Goal: Information Seeking & Learning: Learn about a topic

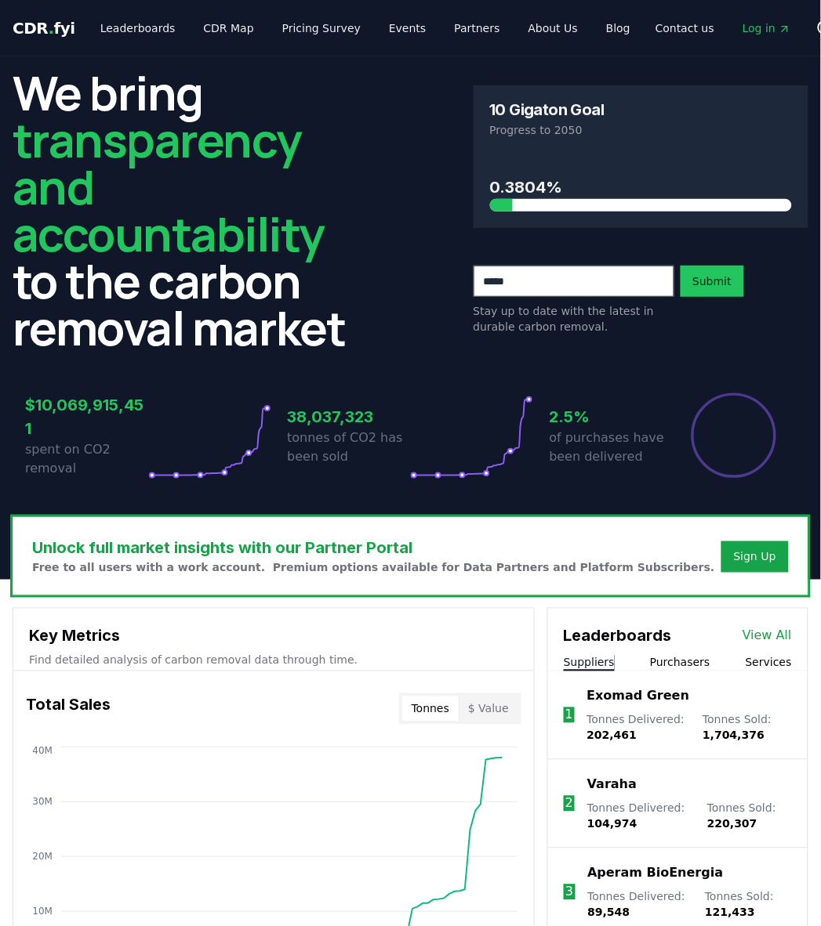
click at [513, 623] on div "Key Metrics Find detailed analysis of carbon removal data through time." at bounding box center [273, 640] width 520 height 63
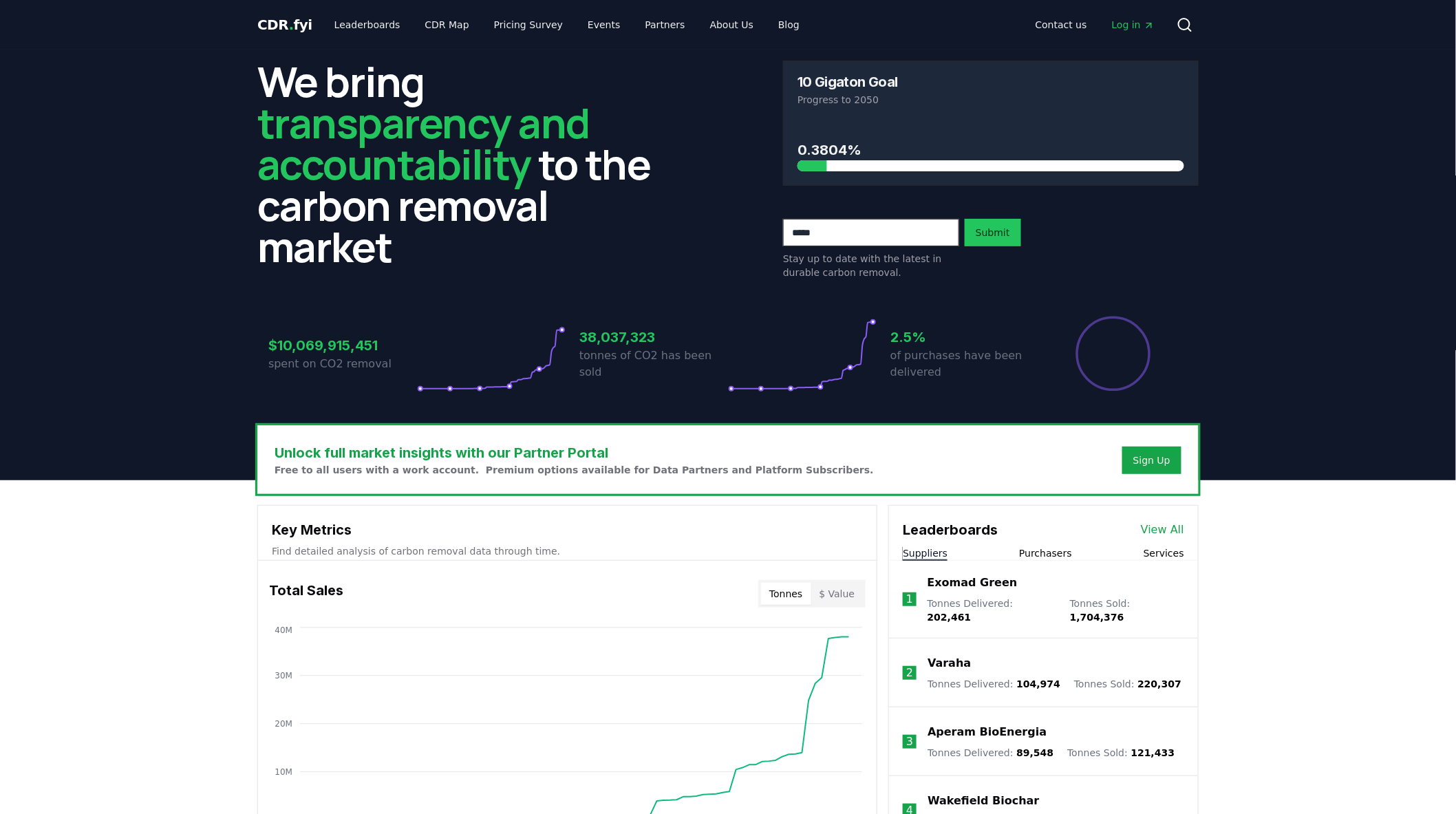
click at [129, 129] on header "We bring transparency and accountability to the carbon removal market 10 Gigato…" at bounding box center [728, 264] width 1456 height 431
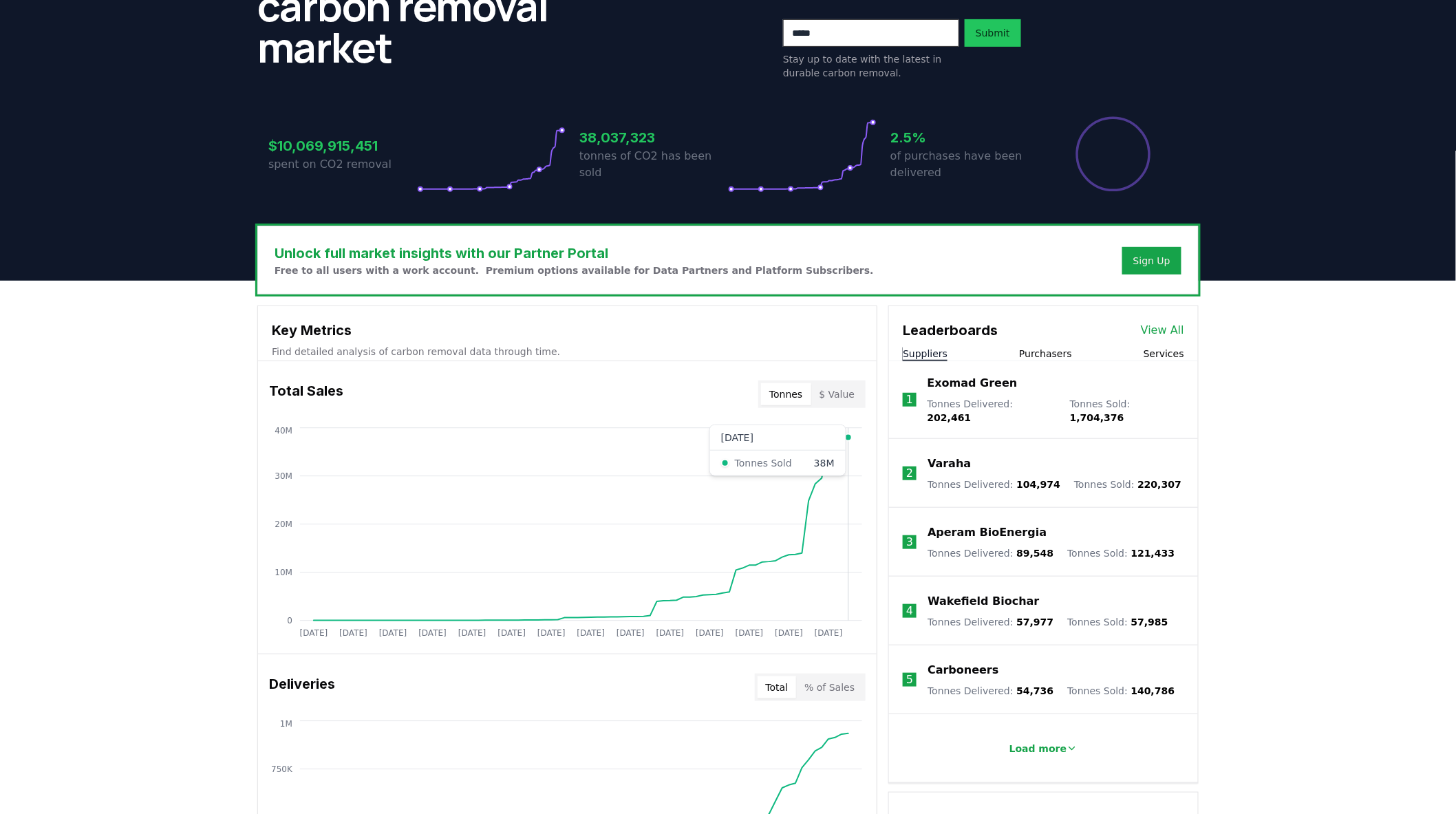
scroll to position [283, 0]
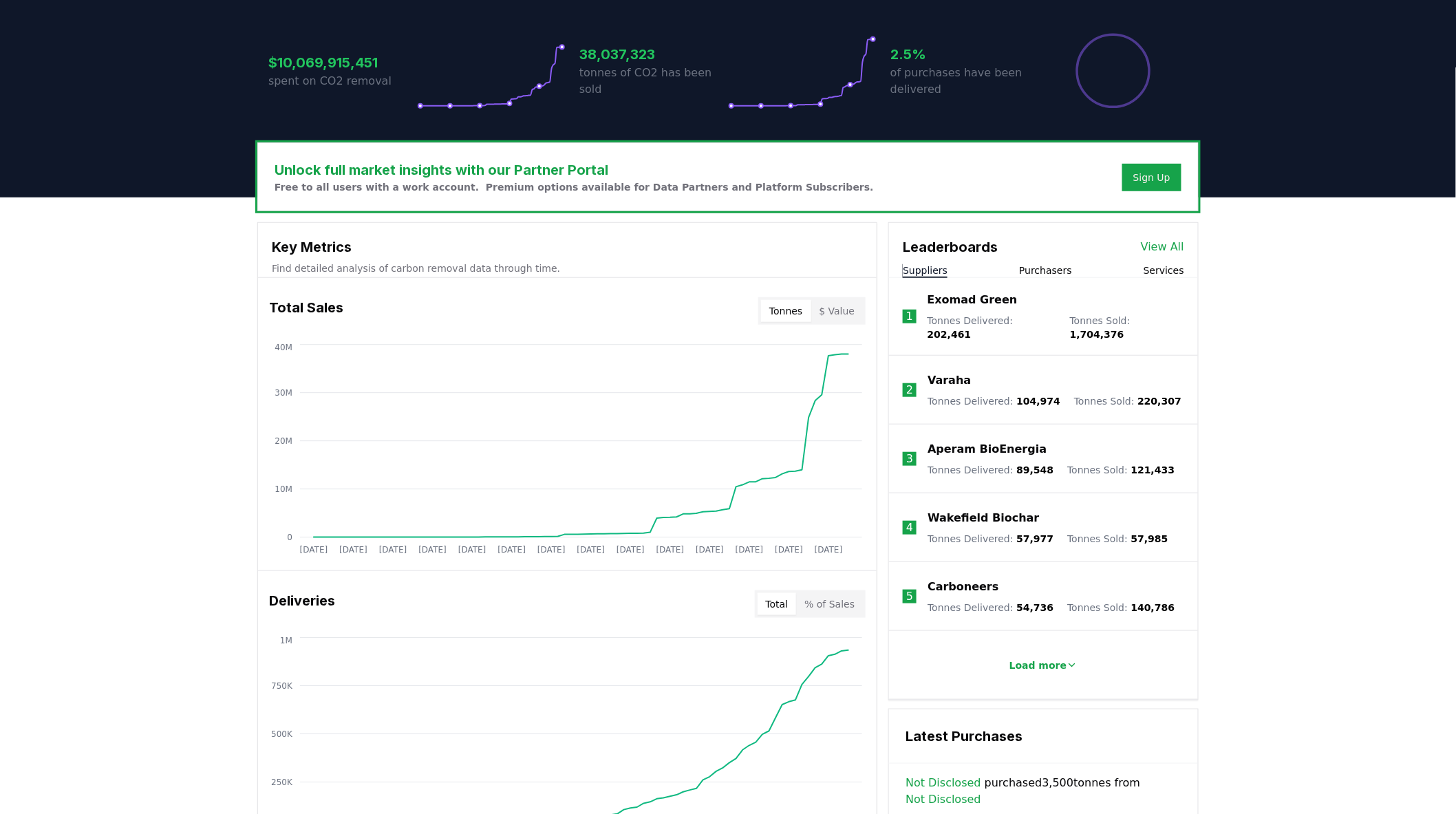
click at [720, 313] on button "$ Value" at bounding box center [838, 311] width 53 height 22
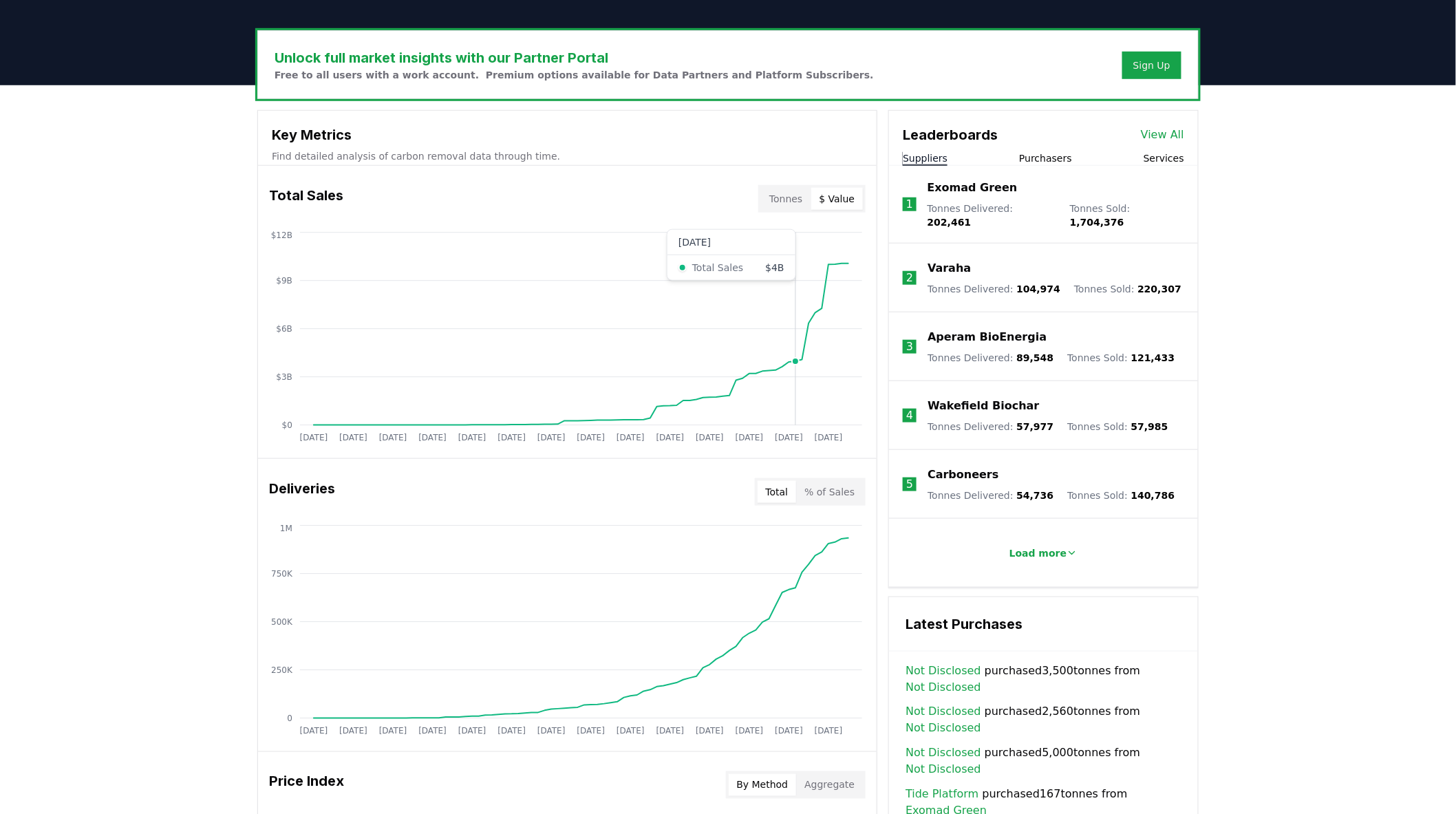
scroll to position [446, 0]
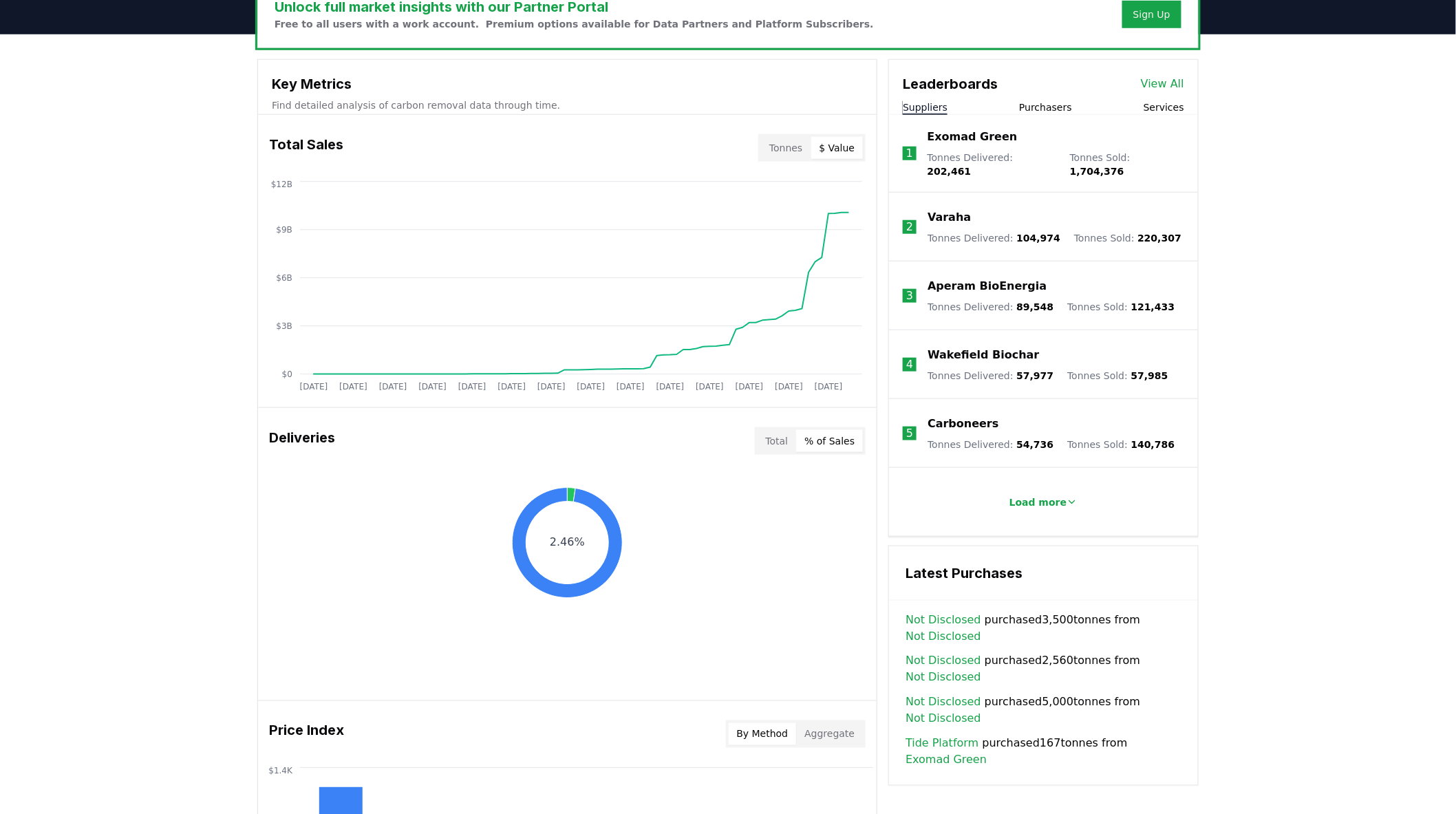
click at [720, 446] on button "% of Sales" at bounding box center [830, 441] width 67 height 22
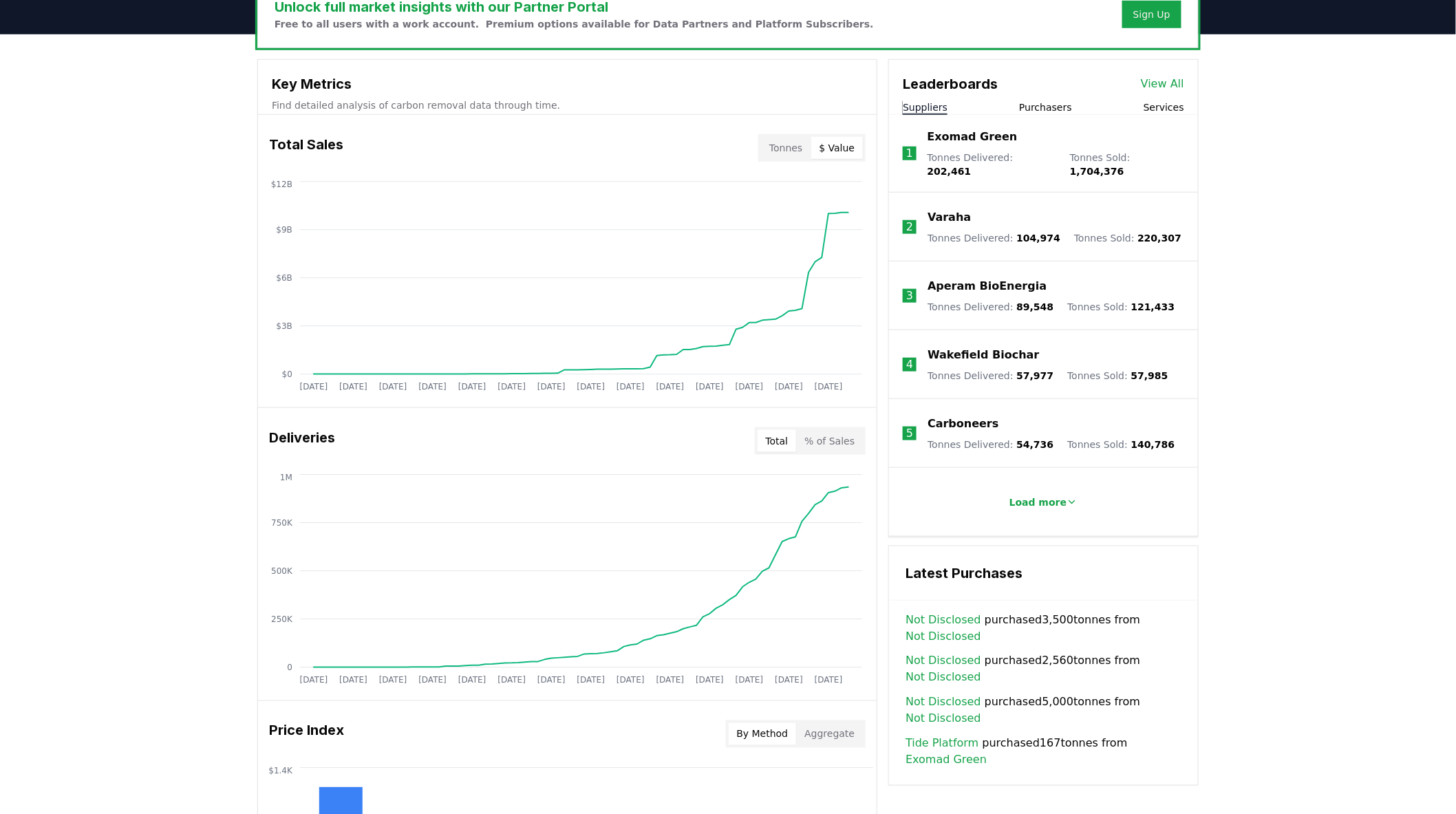
click at [720, 432] on button "Total" at bounding box center [777, 441] width 40 height 22
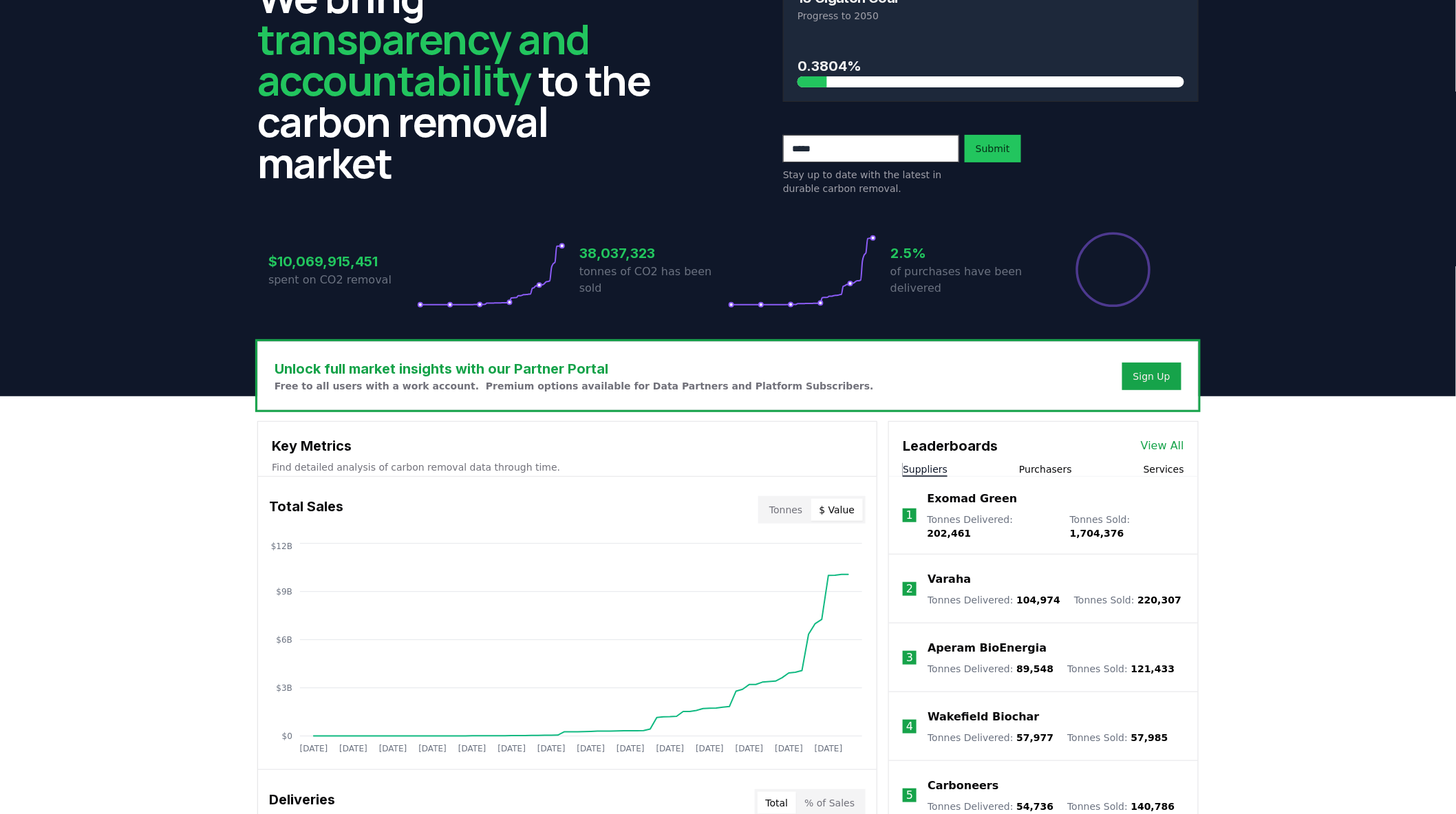
scroll to position [0, 0]
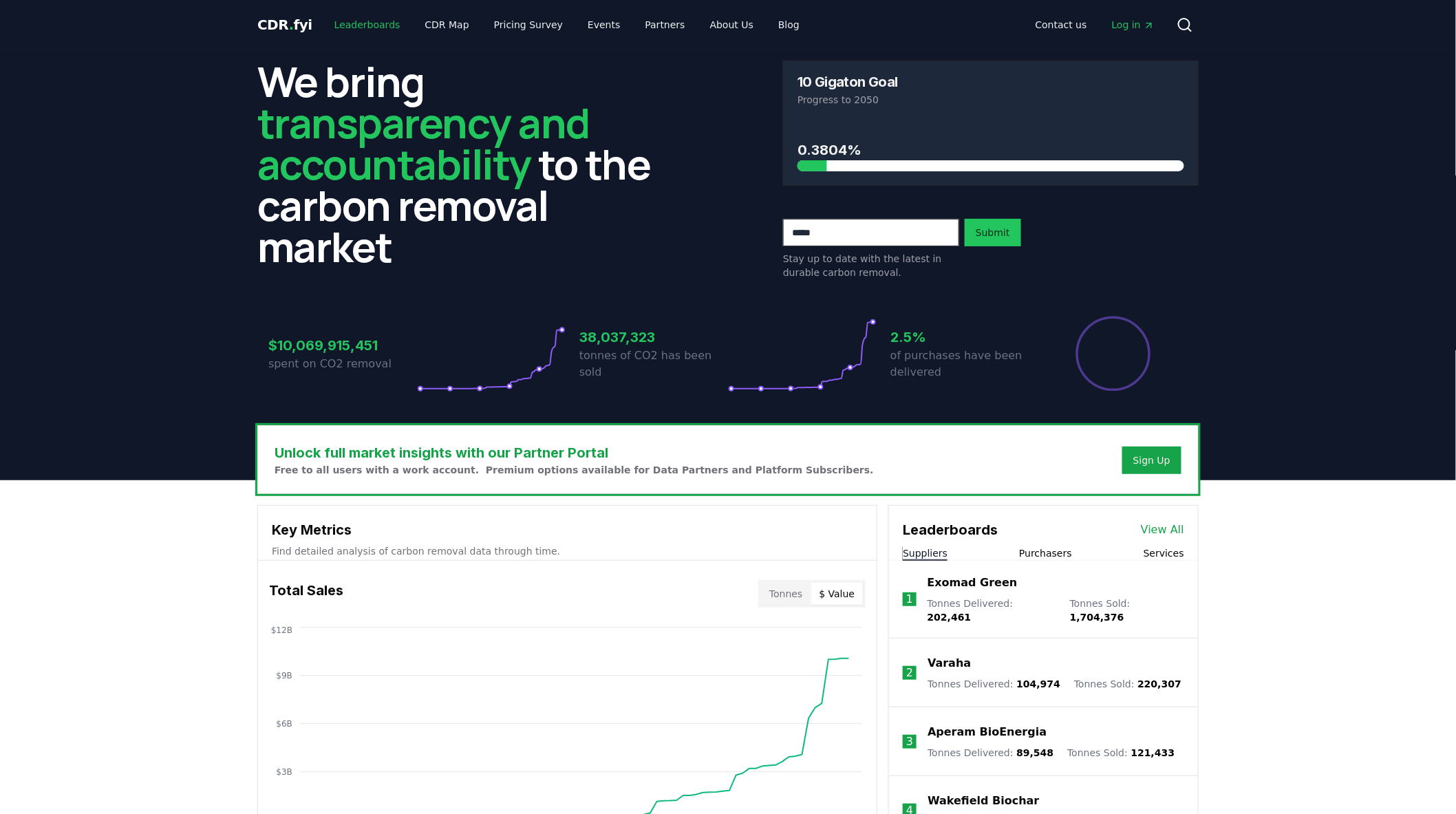
click at [380, 28] on link "Leaderboards" at bounding box center [367, 25] width 88 height 25
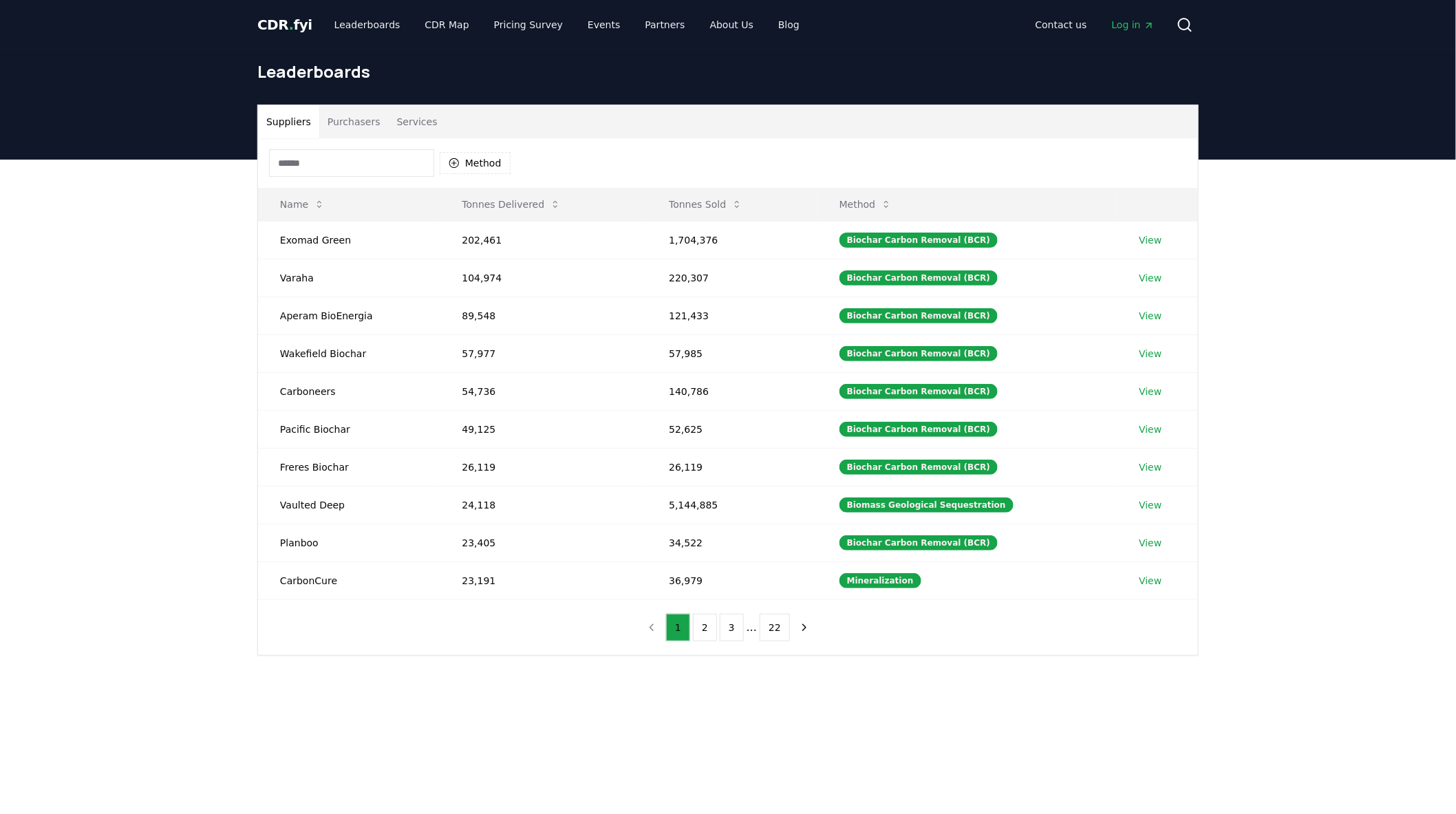
click at [337, 126] on button "Purchasers" at bounding box center [354, 122] width 69 height 33
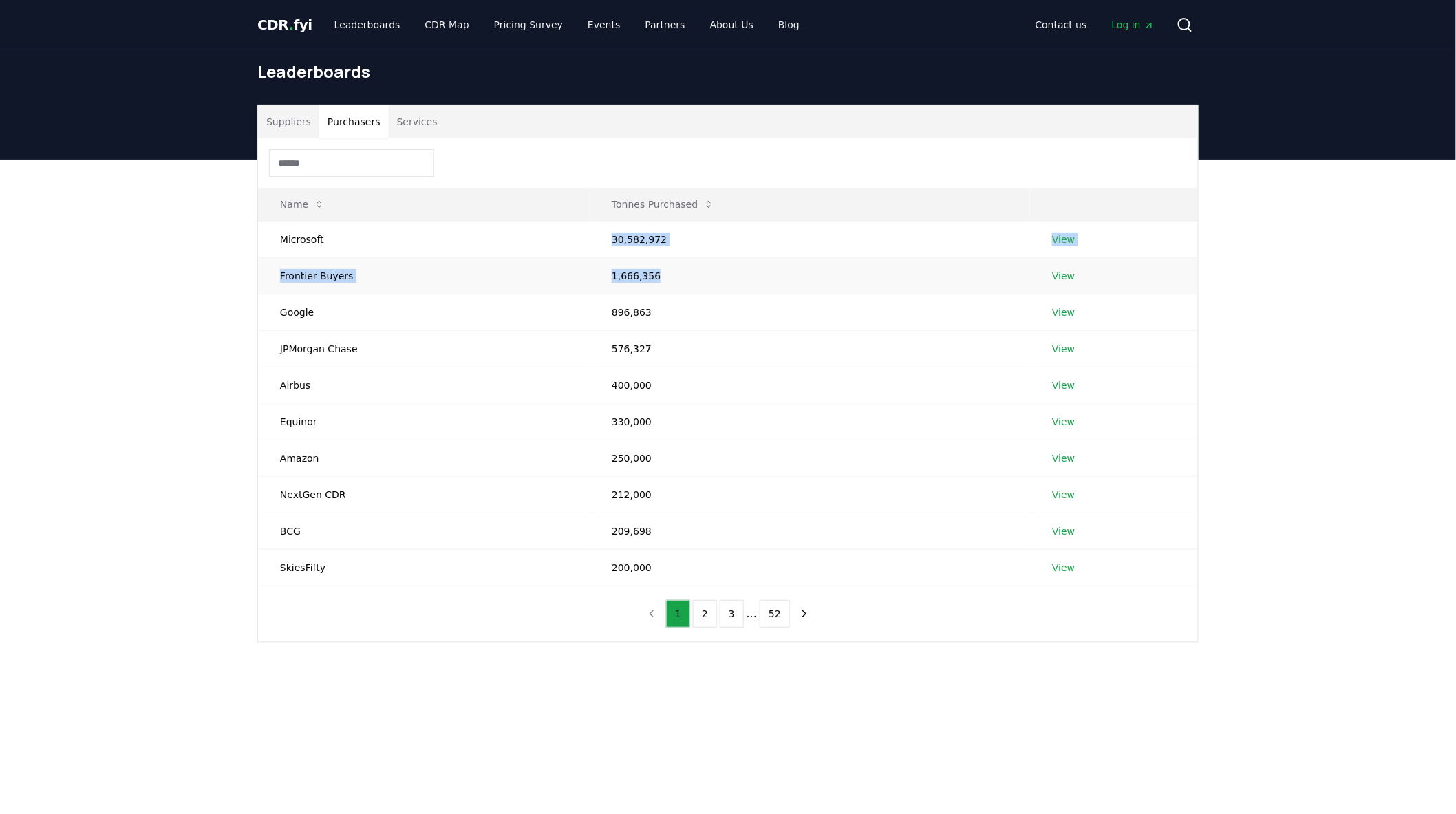
drag, startPoint x: 602, startPoint y: 235, endPoint x: 673, endPoint y: 287, distance: 88.0
click at [673, 287] on tbody "Microsoft 30,582,972 View Frontier Buyers 1,666,356 View Google 896,863 View JP…" at bounding box center [728, 403] width 941 height 364
click at [673, 287] on td "1,666,356" at bounding box center [811, 276] width 441 height 37
click at [720, 363] on div "Suppliers Purchasers Services Name Tonnes Purchased Microsoft 30,582,972 View F…" at bounding box center [728, 429] width 1456 height 537
